Goal: Find specific page/section: Find specific page/section

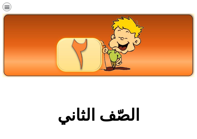
click at [195, 87] on section "الصّف الثاني" at bounding box center [98, 118] width 197 height 76
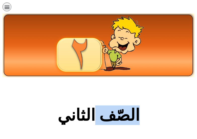
click at [195, 87] on section "الصّف الثاني" at bounding box center [98, 118] width 197 height 76
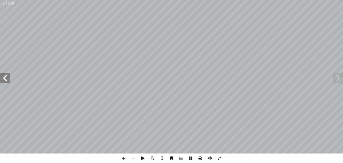
click at [8, 79] on span at bounding box center [5, 78] width 10 height 10
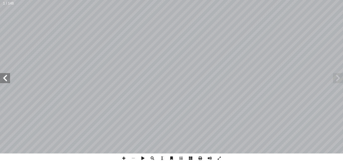
click at [8, 79] on span at bounding box center [5, 78] width 10 height 10
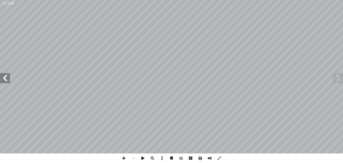
click at [8, 79] on span at bounding box center [5, 78] width 10 height 10
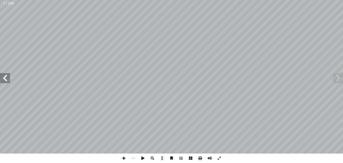
click at [8, 79] on span at bounding box center [5, 78] width 10 height 10
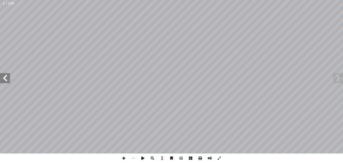
click at [8, 79] on span at bounding box center [5, 78] width 10 height 10
click at [4, 78] on span at bounding box center [5, 78] width 10 height 10
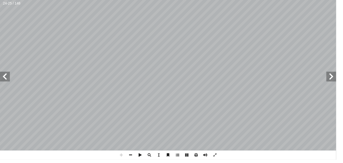
click at [133, 158] on span at bounding box center [134, 159] width 10 height 10
click at [256, 37] on html "الصفحة الرئيسية الصف الأول الصف الثاني الصف الثالث الصف الرابع الصف الخامس الصف…" at bounding box center [171, 23] width 343 height 46
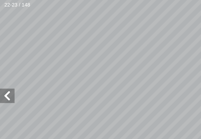
scroll to position [4, 0]
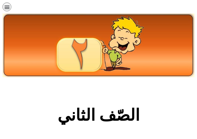
click at [180, 127] on div "الصّف الثاني" at bounding box center [98, 118] width 167 height 26
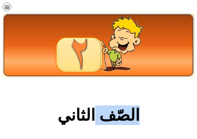
click at [180, 127] on div "الصّف الثاني" at bounding box center [98, 118] width 167 height 26
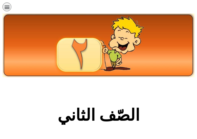
drag, startPoint x: 192, startPoint y: 137, endPoint x: 187, endPoint y: 130, distance: 8.1
click at [187, 130] on section "الصّف الثاني" at bounding box center [98, 118] width 197 height 76
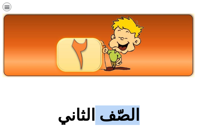
click at [187, 130] on section "الصّف الثاني" at bounding box center [98, 118] width 197 height 76
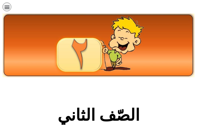
click at [187, 130] on section "الصّف الثاني" at bounding box center [98, 118] width 197 height 76
